Goal: Task Accomplishment & Management: Manage account settings

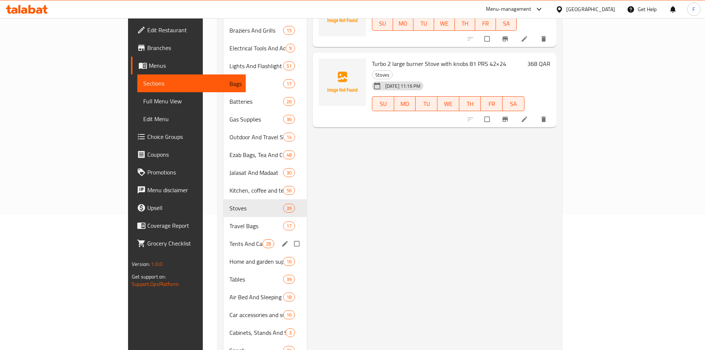
scroll to position [148, 0]
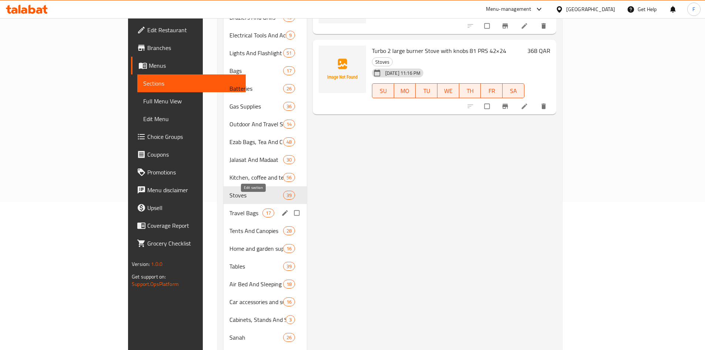
click at [281, 209] on icon "edit" at bounding box center [284, 212] width 7 height 7
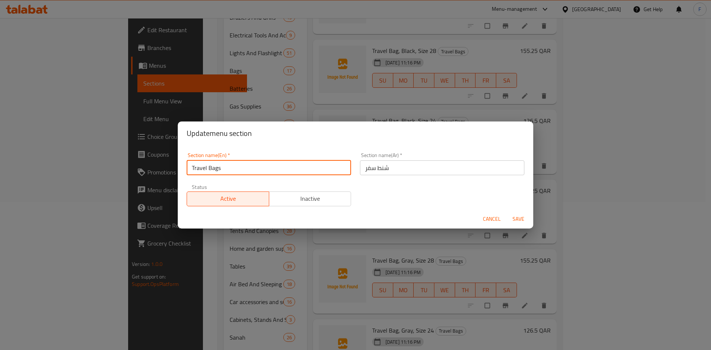
drag, startPoint x: 263, startPoint y: 171, endPoint x: 179, endPoint y: 162, distance: 84.5
click at [179, 162] on div "Section name(En)   * Travel Bags Section name(En) * Section name(Ar)   * شنط سف…" at bounding box center [355, 177] width 355 height 64
click at [490, 218] on span "Cancel" at bounding box center [492, 218] width 18 height 9
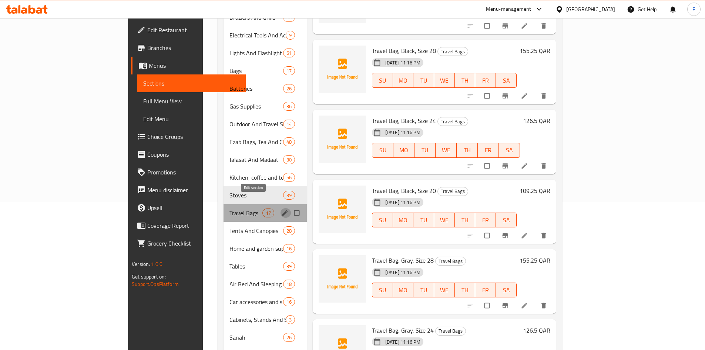
click at [281, 209] on icon "edit" at bounding box center [284, 212] width 7 height 7
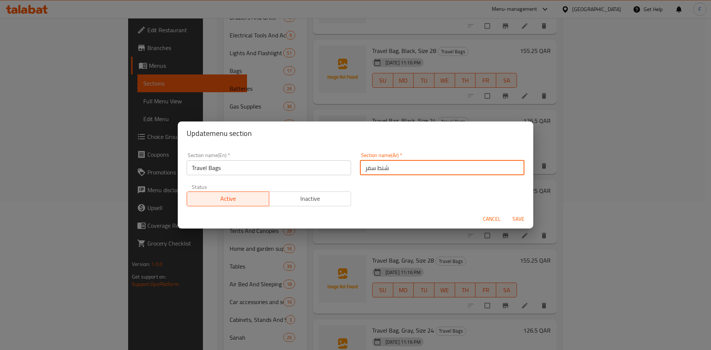
click at [396, 172] on input "شنط سفر" at bounding box center [442, 167] width 164 height 15
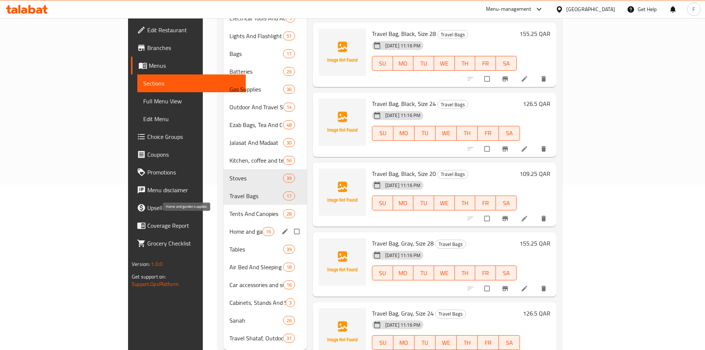
scroll to position [175, 0]
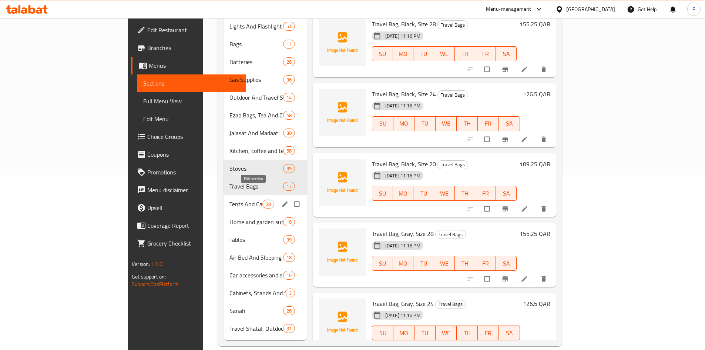
click at [281, 200] on icon "edit" at bounding box center [284, 203] width 7 height 7
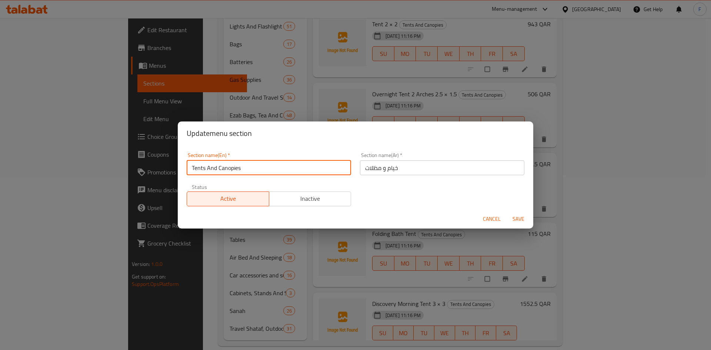
drag, startPoint x: 245, startPoint y: 170, endPoint x: 157, endPoint y: 173, distance: 88.1
click at [157, 173] on div "Update menu section Section name(En)   * Tents And Canopies Section name(En) * …" at bounding box center [355, 175] width 711 height 350
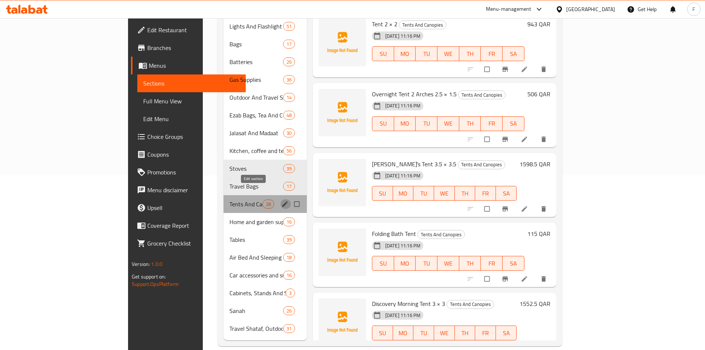
click at [281, 200] on icon "edit" at bounding box center [284, 203] width 7 height 7
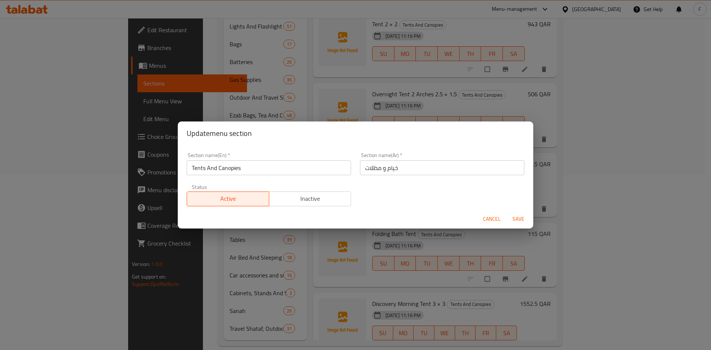
click at [389, 167] on input "خيام و مظلات" at bounding box center [442, 167] width 164 height 15
click at [489, 215] on span "Cancel" at bounding box center [492, 218] width 18 height 9
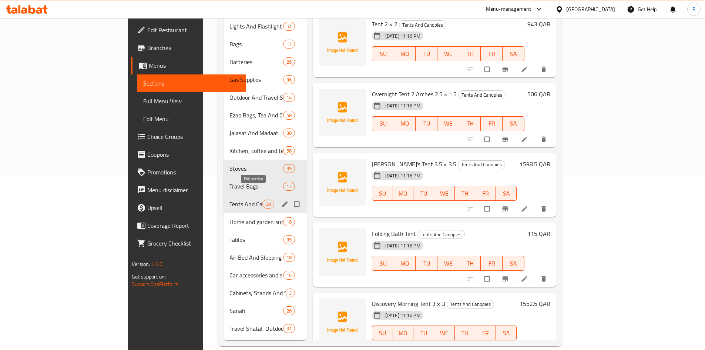
click at [281, 200] on icon "edit" at bounding box center [284, 203] width 7 height 7
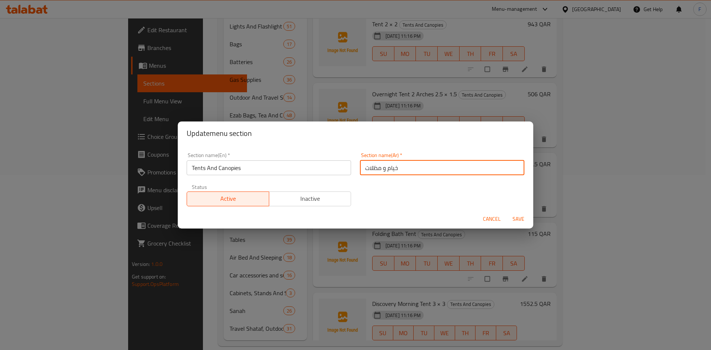
click at [372, 165] on input "خيام و مظلات" at bounding box center [442, 167] width 164 height 15
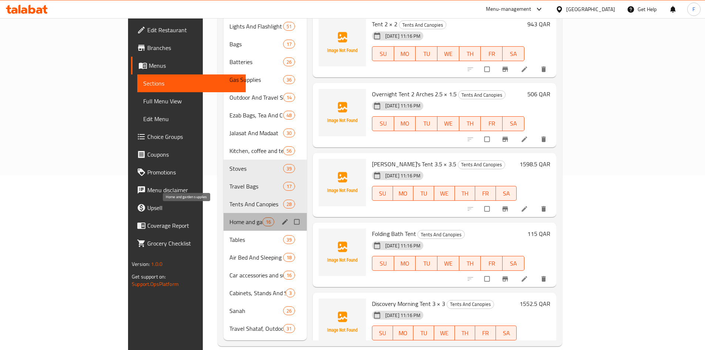
click at [230, 217] on span "Home and garden supplies" at bounding box center [246, 221] width 33 height 9
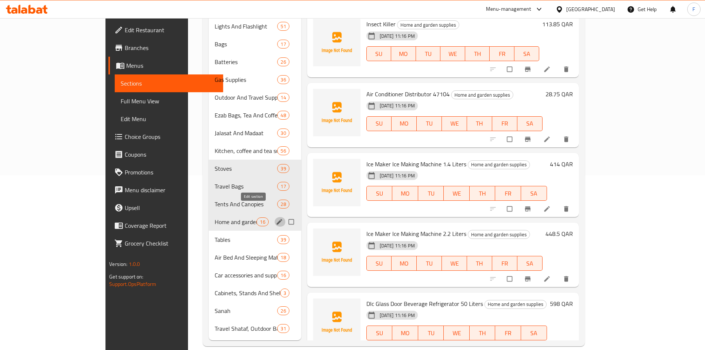
click at [276, 218] on icon "edit" at bounding box center [279, 221] width 7 height 7
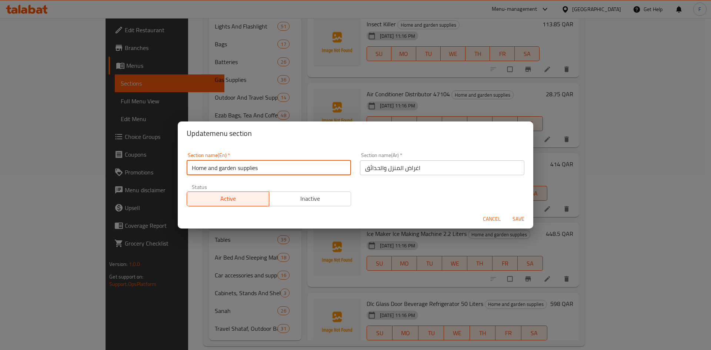
drag, startPoint x: 288, startPoint y: 170, endPoint x: 177, endPoint y: 168, distance: 111.4
click at [177, 168] on div "Update menu section Section name(En)   * Home and garden supplies Section name(…" at bounding box center [355, 175] width 711 height 350
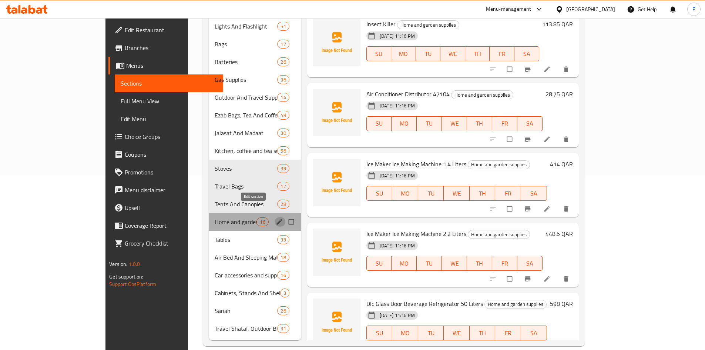
click at [276, 218] on icon "edit" at bounding box center [279, 221] width 7 height 7
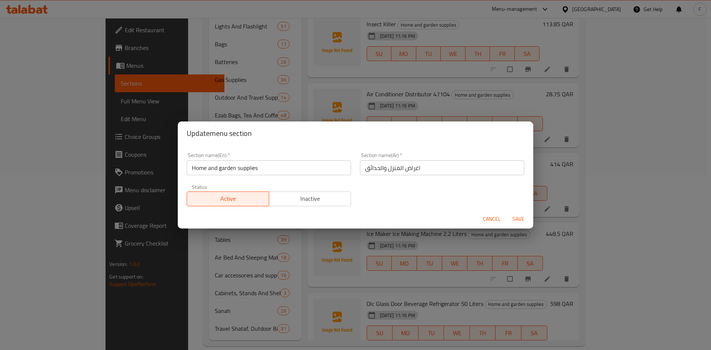
click at [250, 171] on input "Home and garden supplies" at bounding box center [269, 167] width 164 height 15
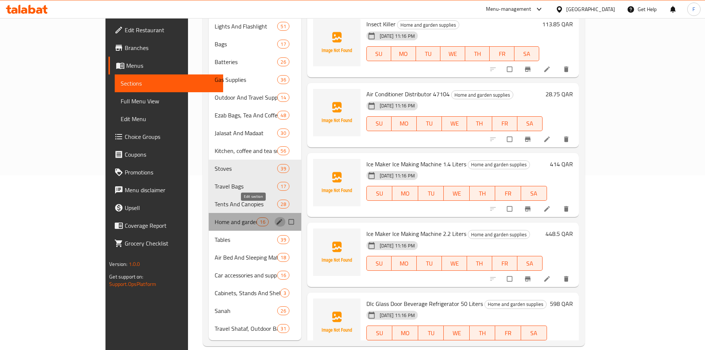
click at [276, 218] on icon "edit" at bounding box center [279, 221] width 7 height 7
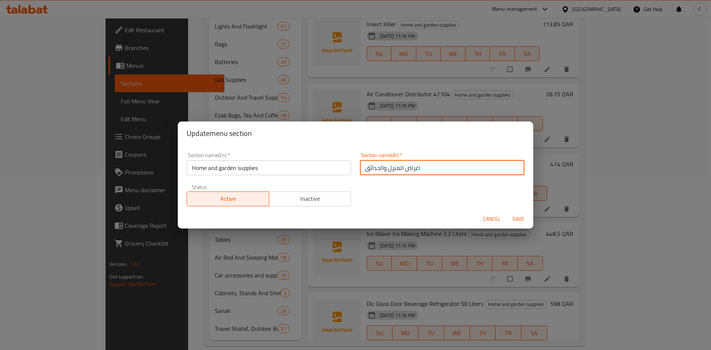
drag, startPoint x: 421, startPoint y: 170, endPoint x: 358, endPoint y: 170, distance: 63.3
click at [360, 170] on input "اغراض المنزل والحدائق" at bounding box center [442, 167] width 164 height 15
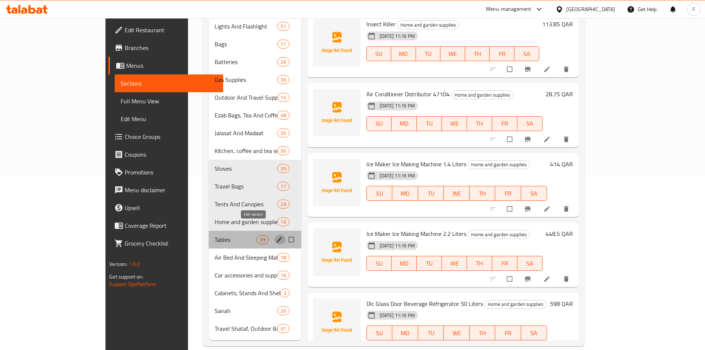
click at [277, 237] on icon "edit" at bounding box center [280, 240] width 6 height 6
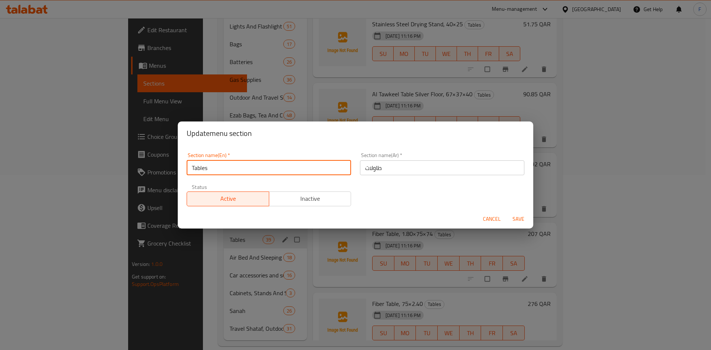
drag, startPoint x: 204, startPoint y: 170, endPoint x: 214, endPoint y: 164, distance: 11.2
click at [190, 169] on input "Tables" at bounding box center [269, 167] width 164 height 15
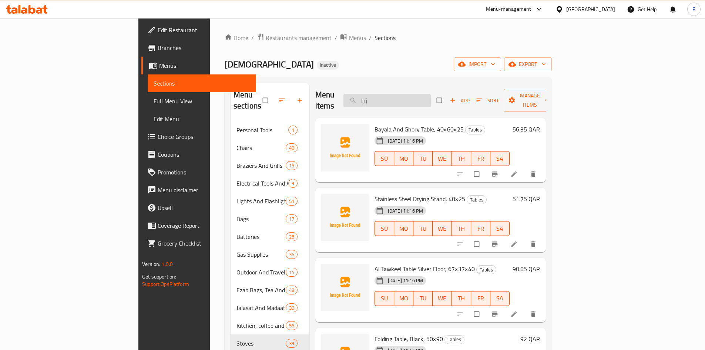
click at [429, 97] on input "زرا" at bounding box center [387, 100] width 87 height 13
paste input "اوله التوكيل ارضيه فضيه, 67×37×40"
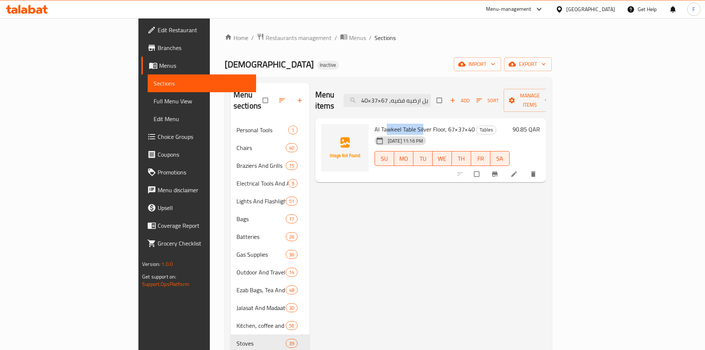
drag, startPoint x: 354, startPoint y: 118, endPoint x: 388, endPoint y: 118, distance: 34.4
click at [388, 124] on span "Al Tawkeel Table Silver Floor, 67×37×40" at bounding box center [425, 129] width 100 height 11
click at [375, 124] on span "Al Tawkeel Table Silver Floor, 67×37×40" at bounding box center [425, 129] width 100 height 11
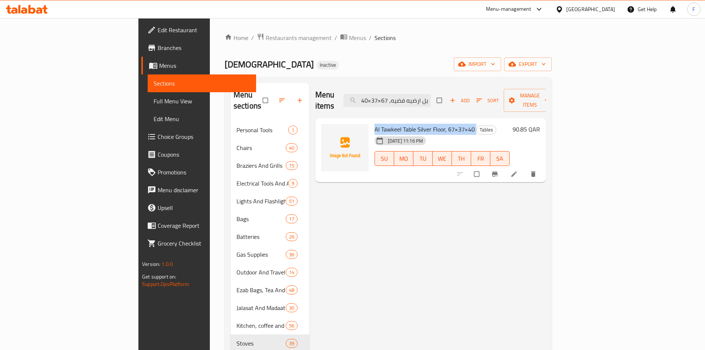
click at [389, 124] on span "Al Tawkeel Table Silver Floor, 67×37×40" at bounding box center [425, 129] width 100 height 11
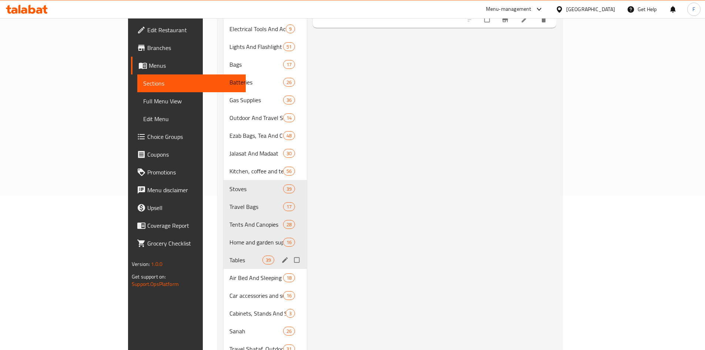
scroll to position [175, 0]
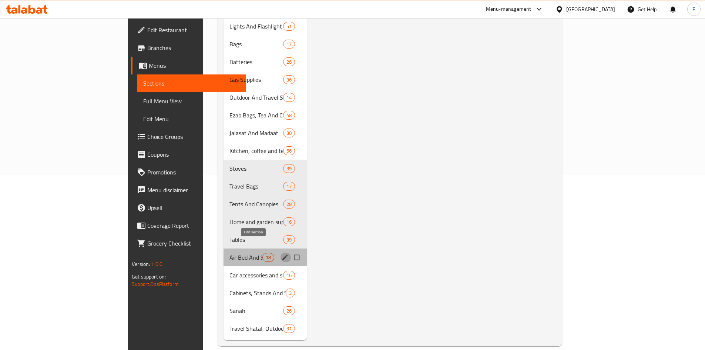
click at [281, 254] on icon "edit" at bounding box center [284, 257] width 7 height 7
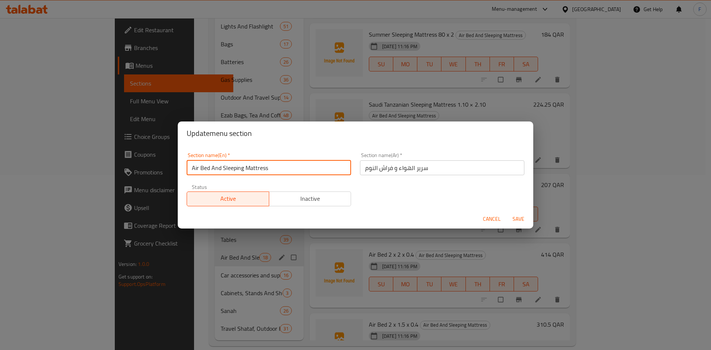
drag, startPoint x: 269, startPoint y: 169, endPoint x: 192, endPoint y: 168, distance: 77.7
click at [192, 168] on input "Air Bed And Sleeping Mattress" at bounding box center [269, 167] width 164 height 15
click at [489, 216] on span "Cancel" at bounding box center [492, 218] width 18 height 9
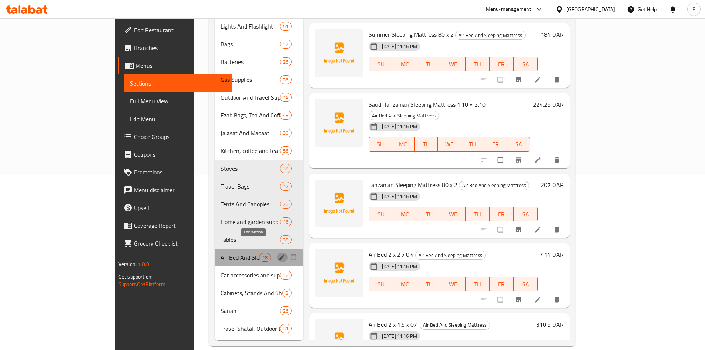
click at [278, 254] on icon "edit" at bounding box center [281, 257] width 7 height 7
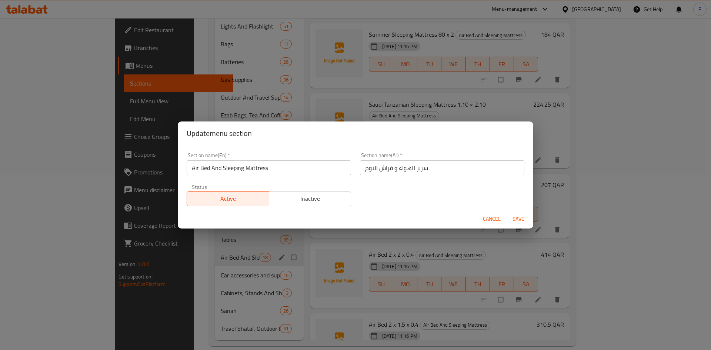
click at [391, 168] on input "سرير الهواء و فراش النوم" at bounding box center [442, 167] width 164 height 15
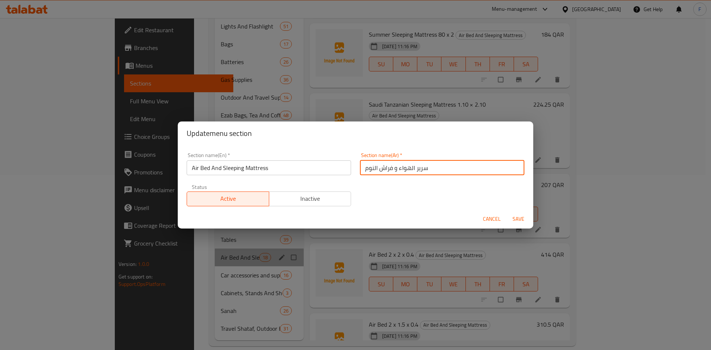
click at [391, 168] on input "سرير الهواء و فراش النوم" at bounding box center [442, 167] width 164 height 15
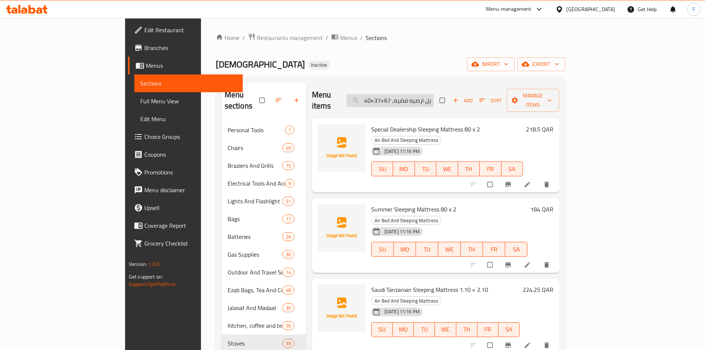
click at [419, 94] on input "طاوله التوكيل ارضيه فضيه, 67×37×40" at bounding box center [389, 100] width 87 height 13
paste input "فراش نوم التوكيل اسبيشيل 80 × 2"
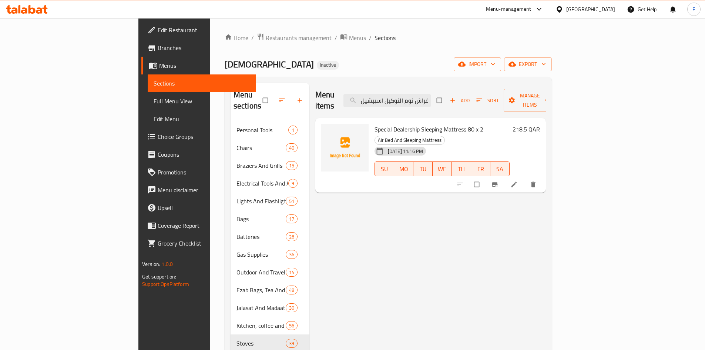
type input "فراش نوم التوكيل اسبيشيل 80 × 2"
click at [375, 124] on span "Special Dealership Sleeping Mattress 80 x 2" at bounding box center [429, 129] width 109 height 11
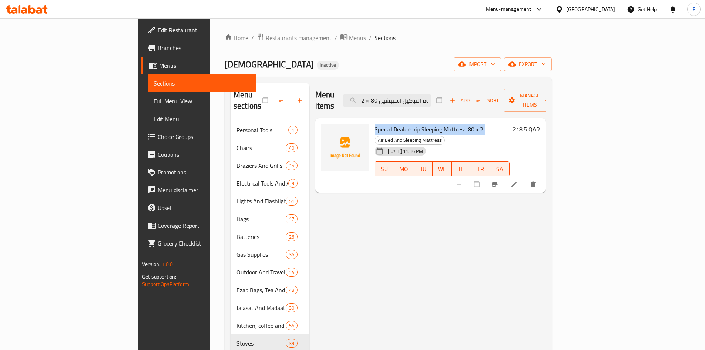
click at [383, 124] on span "Special Dealership Sleeping Mattress 80 x 2" at bounding box center [429, 129] width 109 height 11
drag, startPoint x: 399, startPoint y: 116, endPoint x: 436, endPoint y: 116, distance: 37.0
click at [436, 124] on span "Special Dealership Sleeping Mattress 80 x 2" at bounding box center [429, 129] width 109 height 11
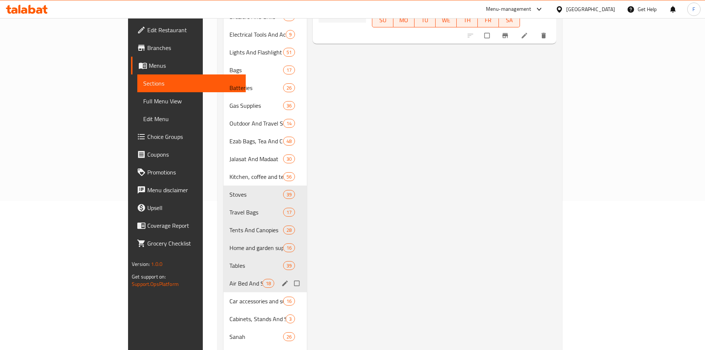
scroll to position [175, 0]
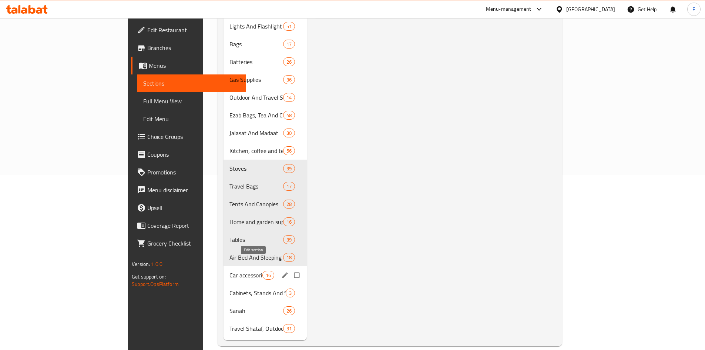
click at [280, 270] on button "edit" at bounding box center [285, 275] width 11 height 10
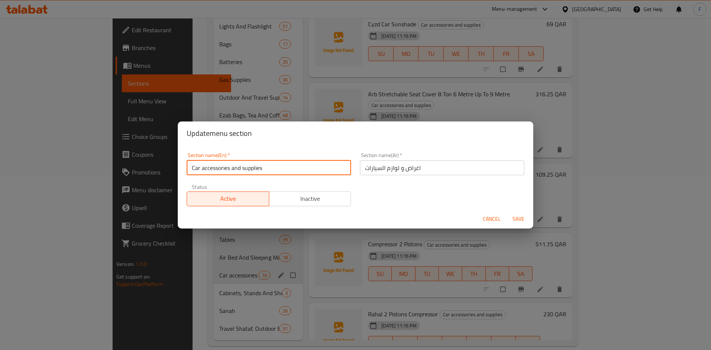
drag, startPoint x: 261, startPoint y: 167, endPoint x: 205, endPoint y: 167, distance: 56.3
click at [205, 167] on input "Car accessories and supplies" at bounding box center [269, 167] width 164 height 15
click at [204, 167] on input "Car accessories and supplies" at bounding box center [269, 167] width 164 height 15
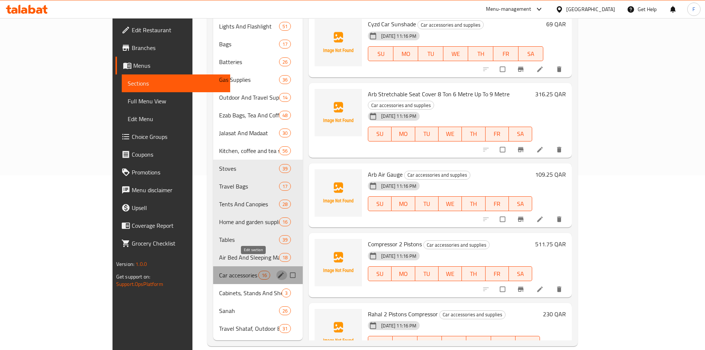
click at [277, 271] on icon "edit" at bounding box center [280, 274] width 7 height 7
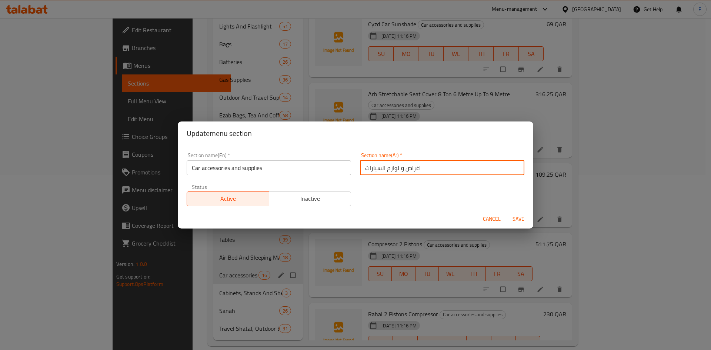
drag, startPoint x: 419, startPoint y: 167, endPoint x: 359, endPoint y: 167, distance: 59.6
click at [360, 167] on input "اغراض و لوازم السيارات" at bounding box center [442, 167] width 164 height 15
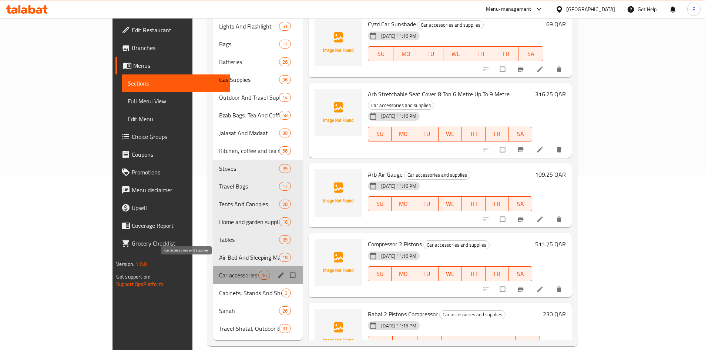
click at [219, 271] on span "Car accessories and supplies" at bounding box center [238, 275] width 39 height 9
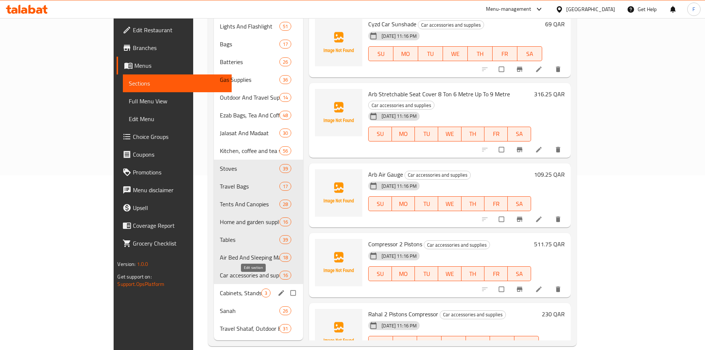
click at [278, 289] on icon "edit" at bounding box center [281, 292] width 7 height 7
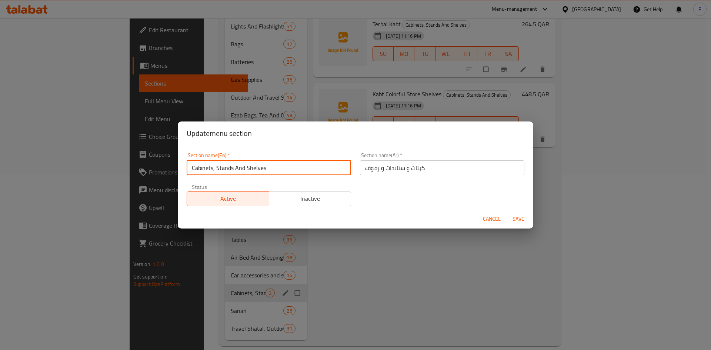
drag, startPoint x: 268, startPoint y: 169, endPoint x: 187, endPoint y: 167, distance: 81.5
click at [187, 167] on input "Cabinets, Stands And Shelves" at bounding box center [269, 167] width 164 height 15
click at [496, 217] on span "Cancel" at bounding box center [492, 218] width 18 height 9
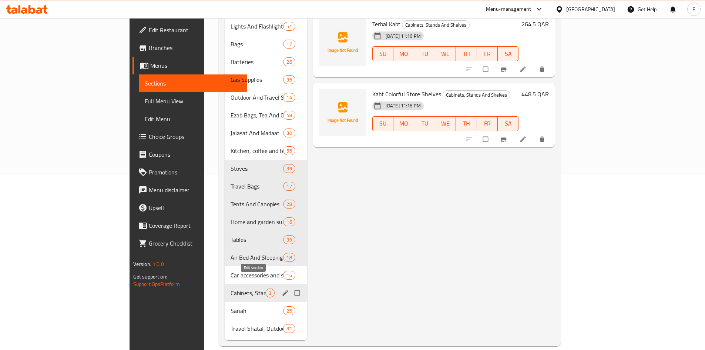
click at [281, 288] on button "edit" at bounding box center [286, 293] width 11 height 10
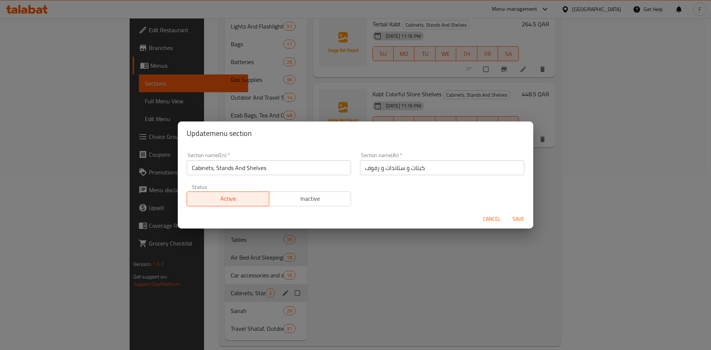
click at [389, 173] on input "كبتات و ستاندات و رفوف" at bounding box center [442, 167] width 164 height 15
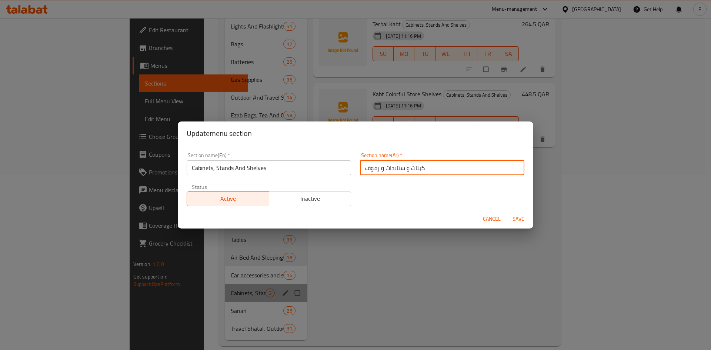
click at [389, 173] on input "كبتات و ستاندات و رفوف" at bounding box center [442, 167] width 164 height 15
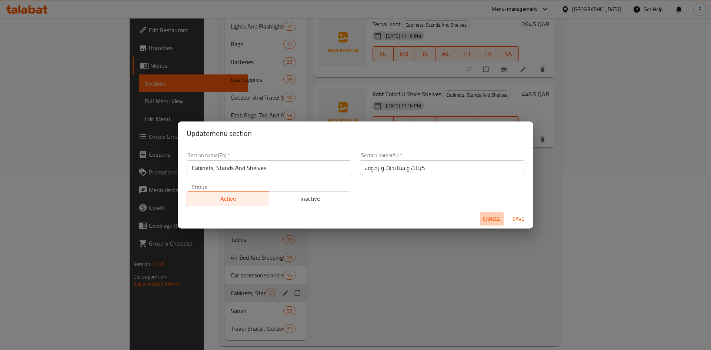
click at [492, 216] on span "Cancel" at bounding box center [492, 218] width 18 height 9
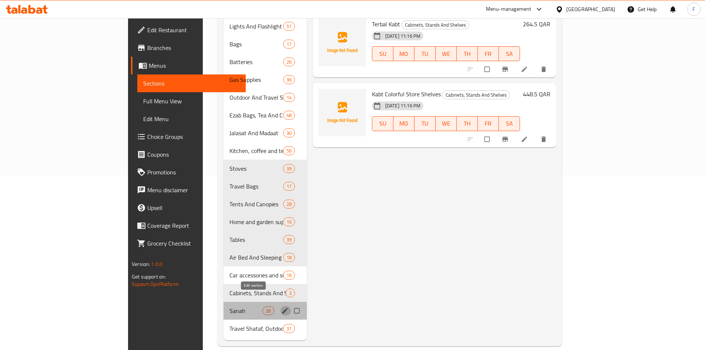
click at [280, 306] on button "edit" at bounding box center [285, 311] width 11 height 10
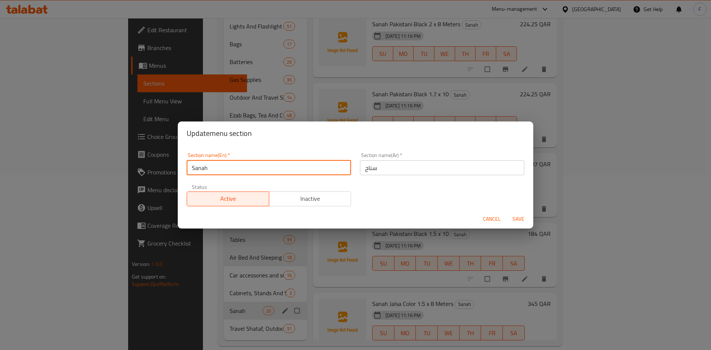
drag, startPoint x: 224, startPoint y: 169, endPoint x: 190, endPoint y: 167, distance: 34.1
click at [190, 167] on input "Sanah" at bounding box center [269, 167] width 164 height 15
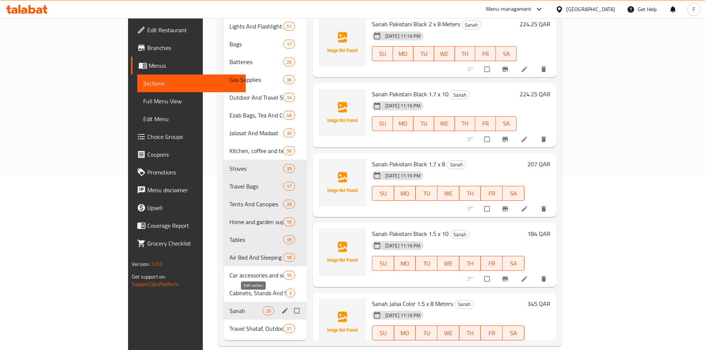
click at [281, 307] on icon "edit" at bounding box center [284, 310] width 7 height 7
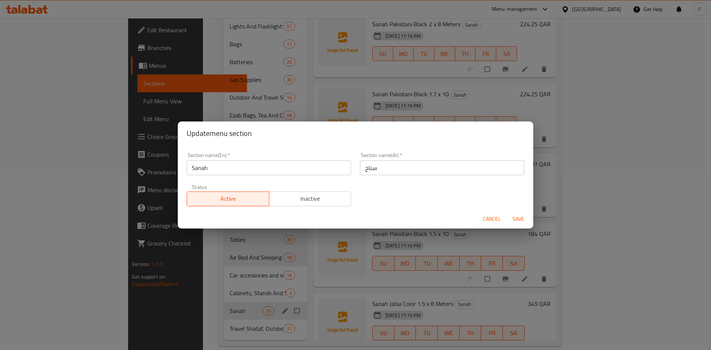
click at [369, 171] on input "سناح" at bounding box center [442, 167] width 164 height 15
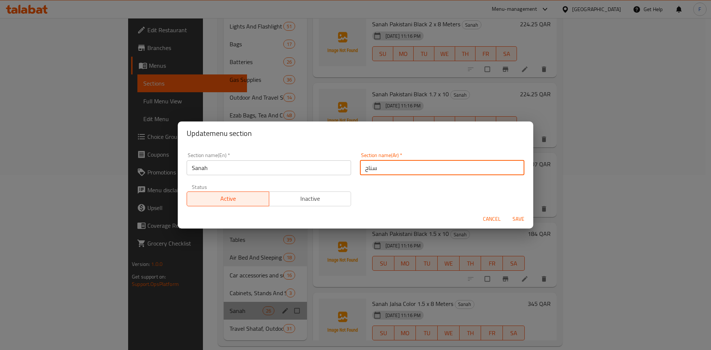
click at [369, 171] on input "سناح" at bounding box center [442, 167] width 164 height 15
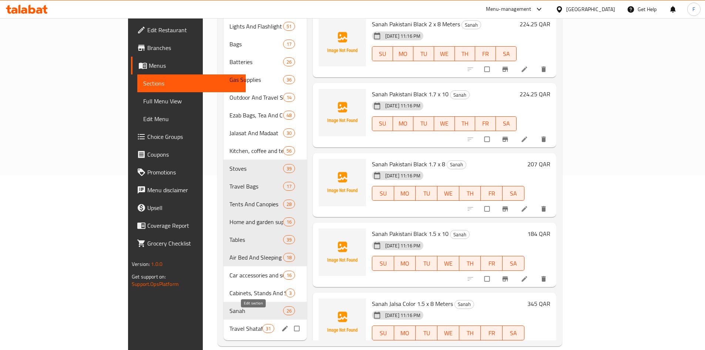
click at [281, 325] on icon "edit" at bounding box center [284, 328] width 7 height 7
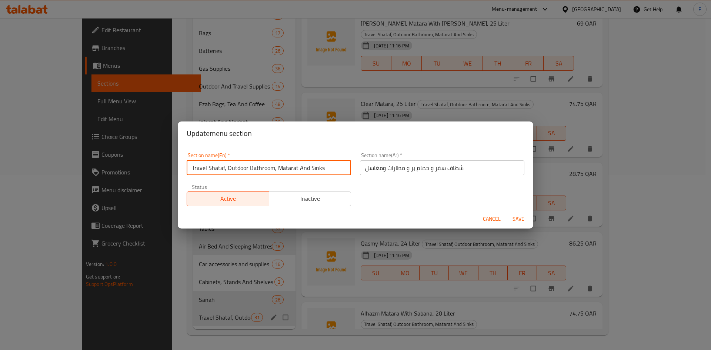
drag, startPoint x: 322, startPoint y: 169, endPoint x: 186, endPoint y: 164, distance: 136.3
click at [186, 164] on div "Section name(En)   * Travel Shataf, Outdoor Bathroom, Matarat And Sinks Section…" at bounding box center [268, 163] width 173 height 31
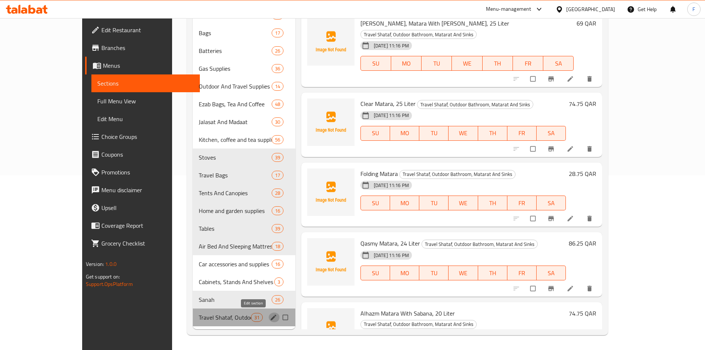
click at [270, 315] on icon "edit" at bounding box center [273, 317] width 7 height 7
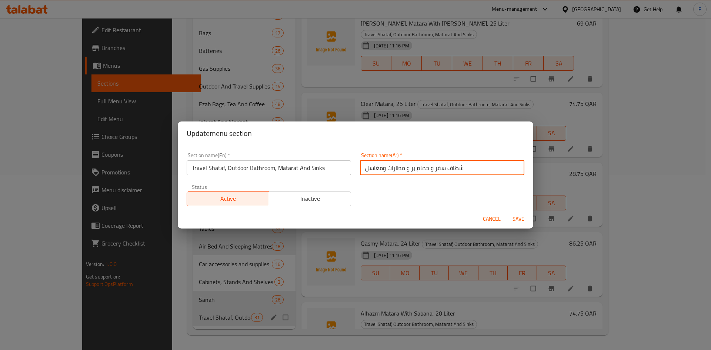
click at [455, 167] on input "شطاف سفر و حمام بر و مطارات ومغاسل" at bounding box center [442, 167] width 164 height 15
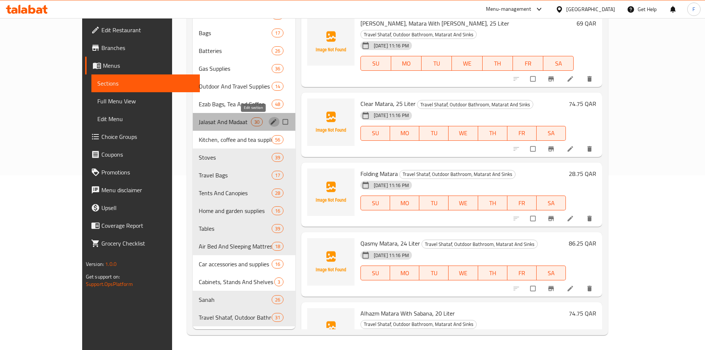
click at [270, 121] on icon "edit" at bounding box center [273, 121] width 7 height 7
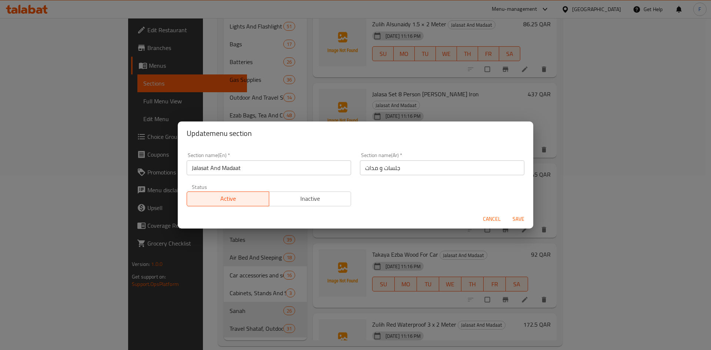
click at [256, 166] on input "Jalasat And Madaat" at bounding box center [269, 167] width 164 height 15
click at [255, 166] on input "Jalasat And Madaat" at bounding box center [269, 167] width 164 height 15
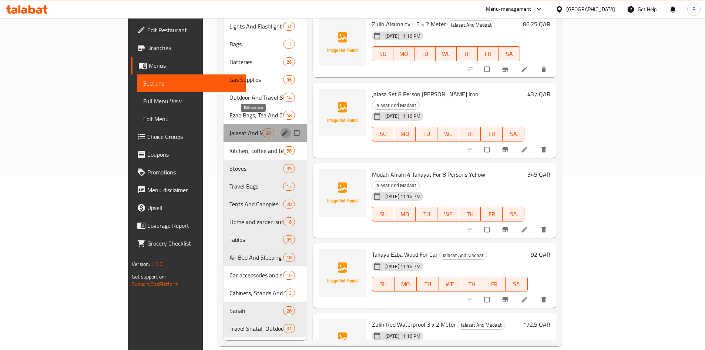
click at [282, 130] on icon "edit" at bounding box center [285, 133] width 6 height 6
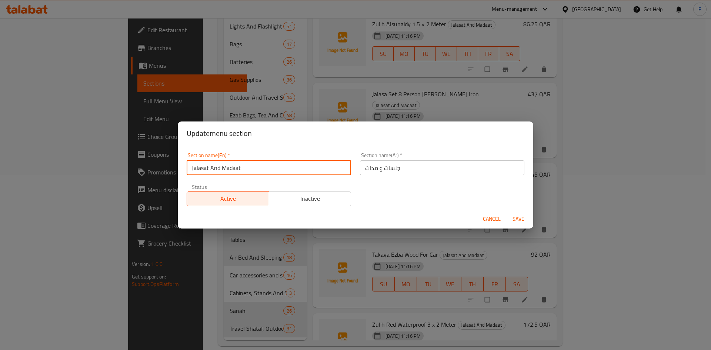
drag, startPoint x: 237, startPoint y: 171, endPoint x: 204, endPoint y: 175, distance: 33.2
click at [178, 173] on div "Section name(En)   * Jalasat And Madaat Section name(En) * Section name(Ar)   *…" at bounding box center [355, 177] width 355 height 64
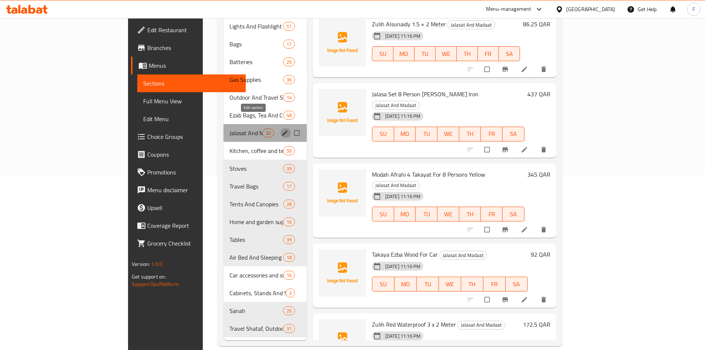
click at [282, 130] on icon "edit" at bounding box center [285, 133] width 6 height 6
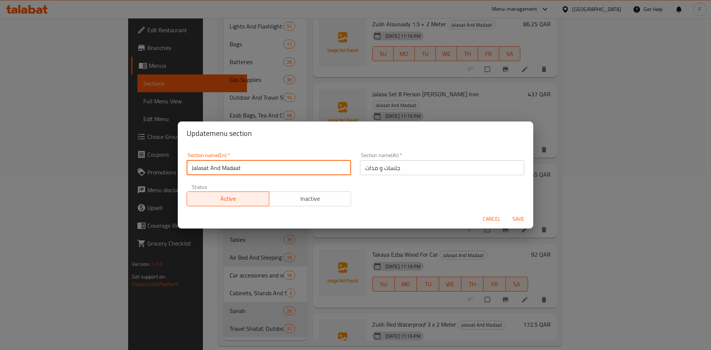
drag, startPoint x: 256, startPoint y: 168, endPoint x: 208, endPoint y: 170, distance: 48.6
click at [189, 168] on input "Jalasat And Madaat" at bounding box center [269, 167] width 164 height 15
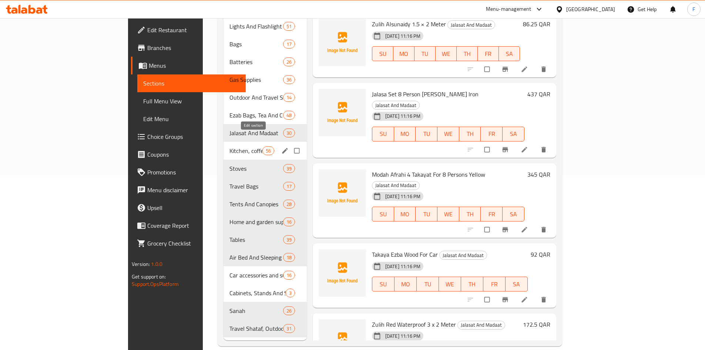
click at [281, 147] on icon "edit" at bounding box center [284, 150] width 7 height 7
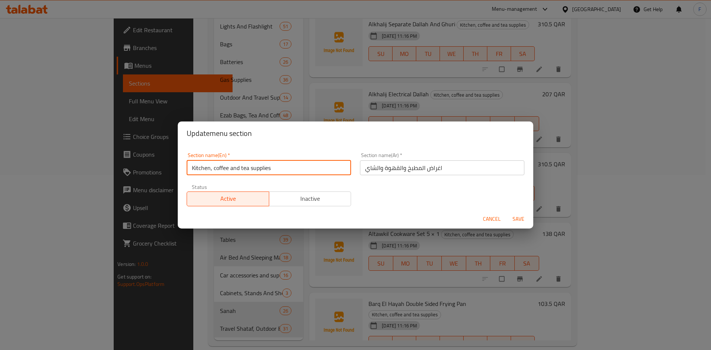
drag, startPoint x: 265, startPoint y: 169, endPoint x: 191, endPoint y: 170, distance: 74.4
click at [191, 170] on input "Kitchen, coffee and tea supplies" at bounding box center [269, 167] width 164 height 15
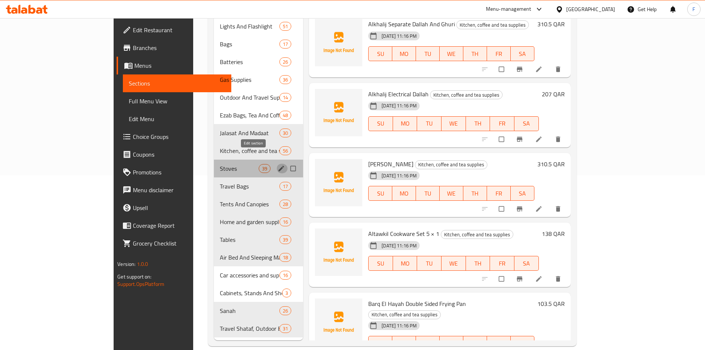
click at [278, 165] on icon "edit" at bounding box center [281, 168] width 7 height 7
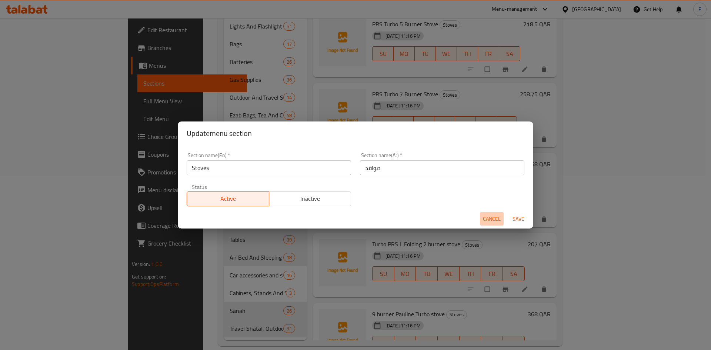
click at [489, 222] on span "Cancel" at bounding box center [492, 218] width 18 height 9
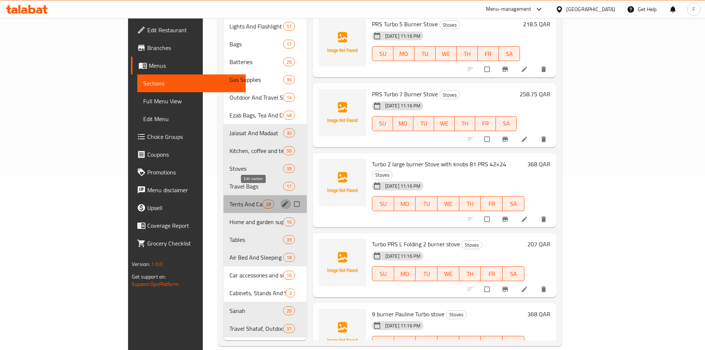
click at [281, 200] on icon "edit" at bounding box center [284, 203] width 7 height 7
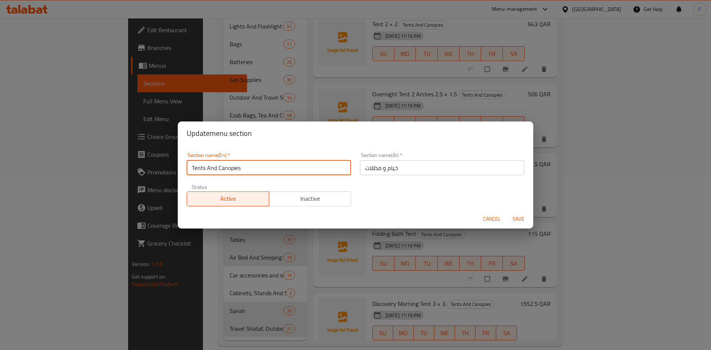
drag, startPoint x: 248, startPoint y: 167, endPoint x: 190, endPoint y: 165, distance: 58.2
click at [190, 165] on input "Tents And Canopies" at bounding box center [269, 167] width 164 height 15
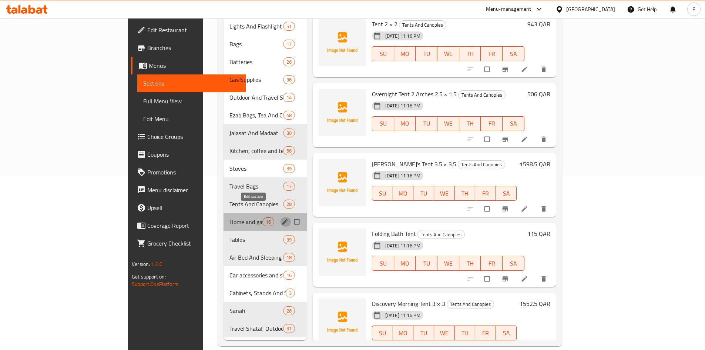
click at [280, 217] on button "edit" at bounding box center [285, 222] width 11 height 10
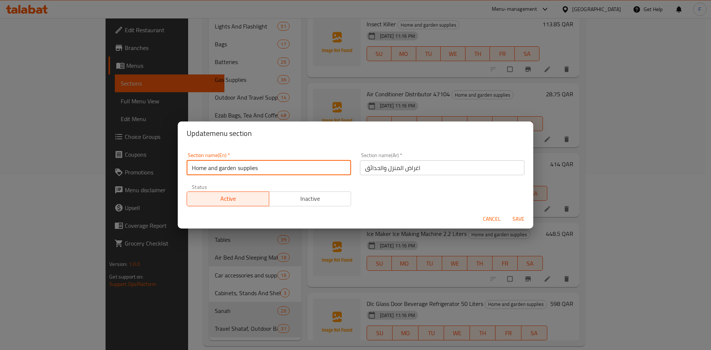
drag, startPoint x: 261, startPoint y: 170, endPoint x: 208, endPoint y: 169, distance: 53.3
click at [188, 170] on input "Home and garden supplies" at bounding box center [269, 167] width 164 height 15
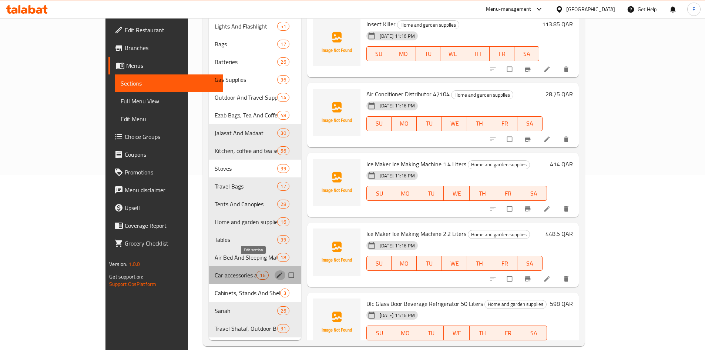
click at [277, 272] on icon "edit" at bounding box center [280, 275] width 6 height 6
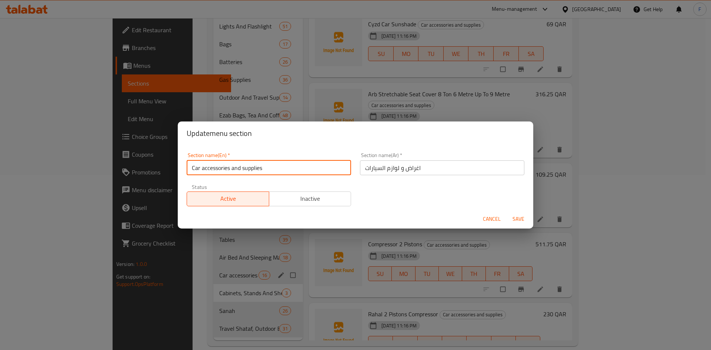
drag, startPoint x: 271, startPoint y: 169, endPoint x: 202, endPoint y: 167, distance: 68.9
click at [191, 169] on input "Car accessories and supplies" at bounding box center [269, 167] width 164 height 15
click at [167, 286] on div "Update menu section Section name(En)   * Car accessories and supplies Section n…" at bounding box center [355, 175] width 711 height 350
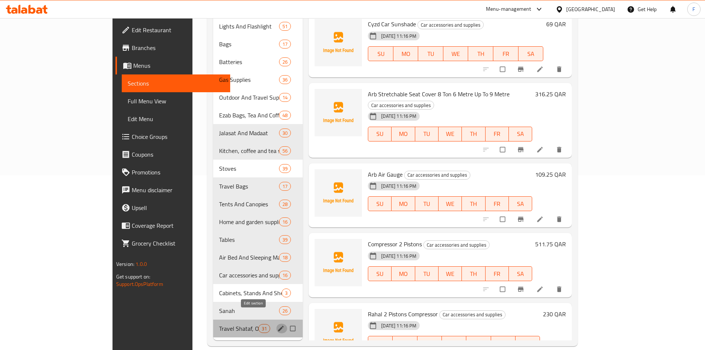
click at [277, 325] on icon "edit" at bounding box center [280, 328] width 7 height 7
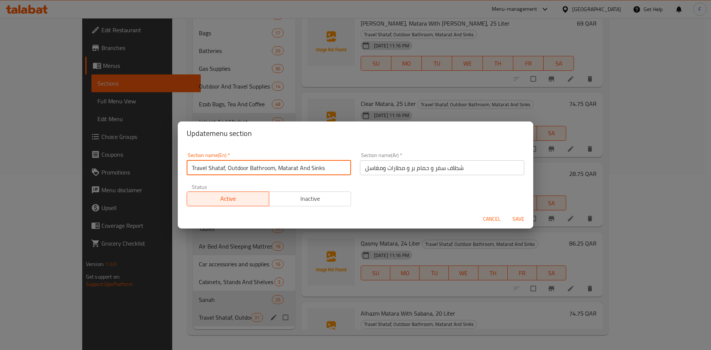
drag, startPoint x: 323, startPoint y: 168, endPoint x: 190, endPoint y: 170, distance: 132.5
click at [190, 170] on input "Travel Shataf, Outdoor Bathroom, Matarat And Sinks" at bounding box center [269, 167] width 164 height 15
